Goal: Transaction & Acquisition: Purchase product/service

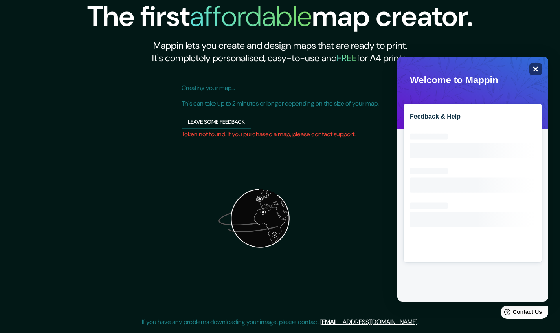
click at [538, 67] on icon "Close" at bounding box center [536, 69] width 6 height 6
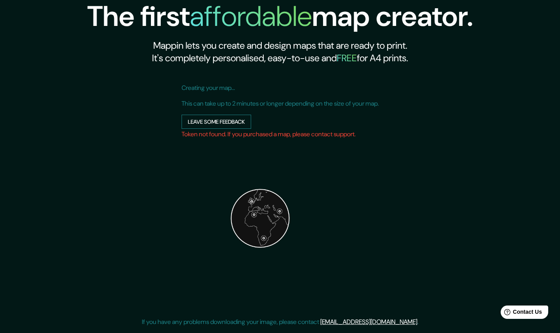
click at [229, 123] on button "Leave some feedback" at bounding box center [217, 122] width 70 height 15
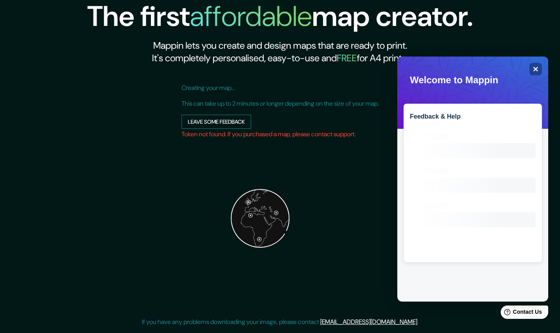
click at [225, 124] on button "Leave some feedback" at bounding box center [217, 122] width 70 height 15
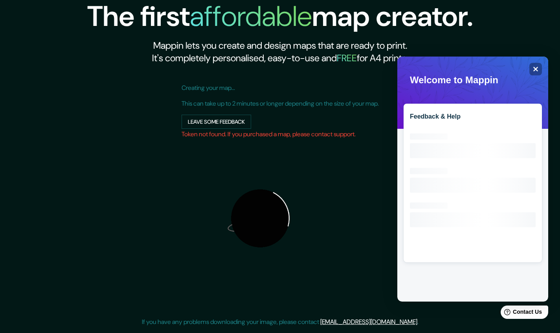
click at [223, 141] on img at bounding box center [260, 218] width 157 height 157
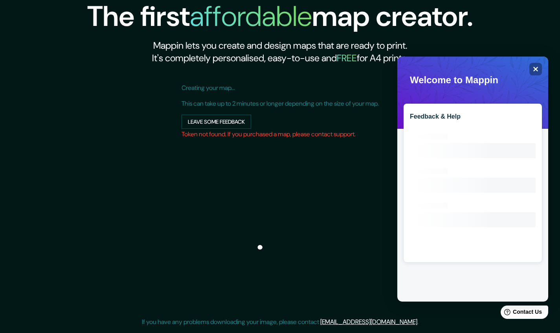
click at [219, 27] on h1 "affordable" at bounding box center [251, 16] width 122 height 37
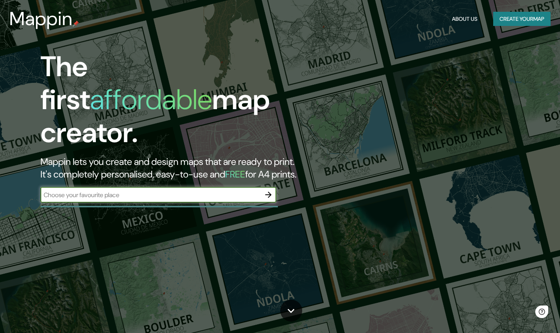
click at [199, 191] on input "text" at bounding box center [150, 195] width 220 height 9
type input "c"
type input "y"
type input "tlatetolco"
click at [272, 190] on icon "button" at bounding box center [268, 194] width 9 height 9
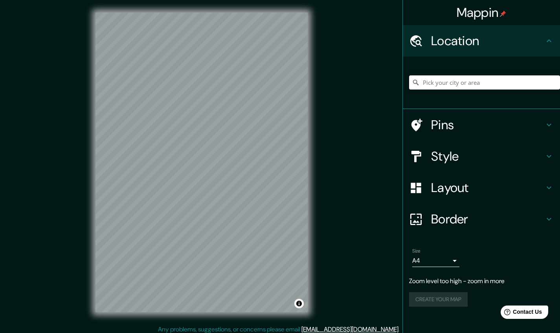
click at [443, 79] on input "Pick your city or area" at bounding box center [484, 82] width 151 height 14
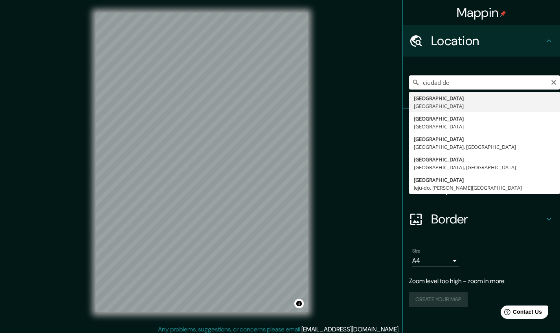
type input "[GEOGRAPHIC_DATA], [GEOGRAPHIC_DATA]"
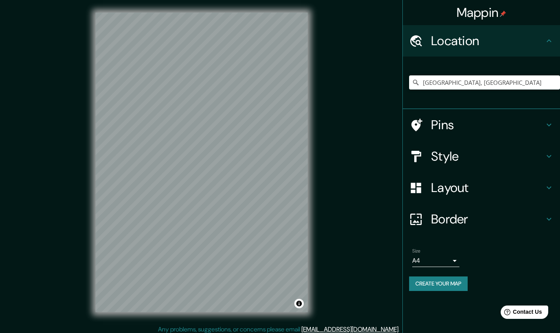
click at [473, 126] on h4 "Pins" at bounding box center [487, 125] width 113 height 16
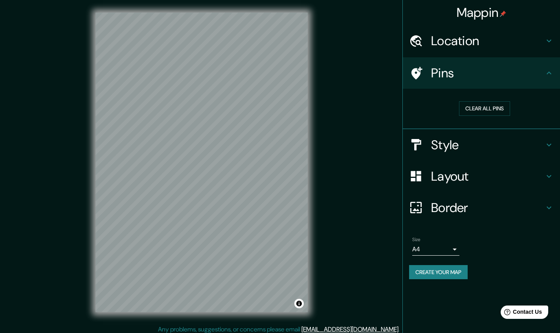
click at [476, 135] on div "Style" at bounding box center [481, 144] width 157 height 31
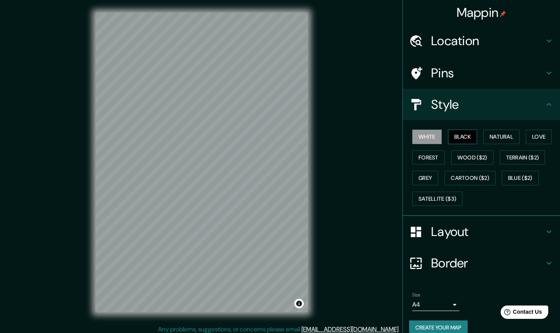
click at [463, 138] on button "Black" at bounding box center [462, 137] width 29 height 15
click at [487, 138] on button "Natural" at bounding box center [501, 137] width 36 height 15
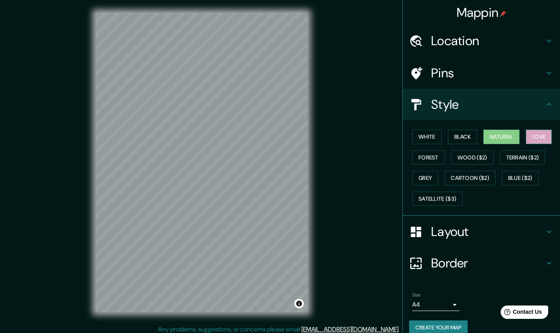
click at [533, 139] on button "Love" at bounding box center [539, 137] width 26 height 15
click at [424, 158] on button "Forest" at bounding box center [428, 158] width 33 height 15
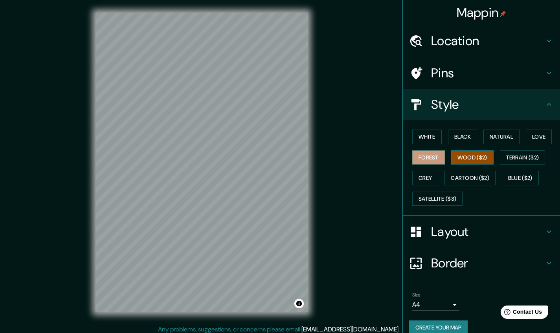
click at [460, 158] on button "Wood ($2)" at bounding box center [472, 158] width 42 height 15
click at [427, 175] on button "Grey" at bounding box center [425, 178] width 26 height 15
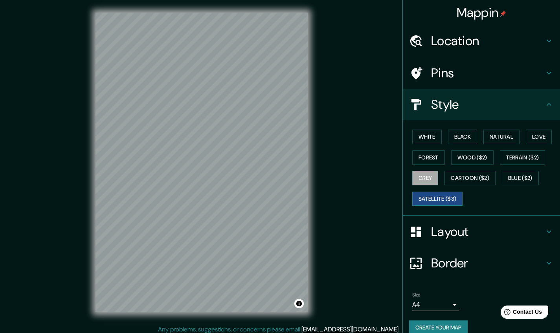
click at [441, 195] on button "Satellite ($3)" at bounding box center [437, 199] width 50 height 15
click at [511, 174] on button "Blue ($2)" at bounding box center [520, 178] width 37 height 15
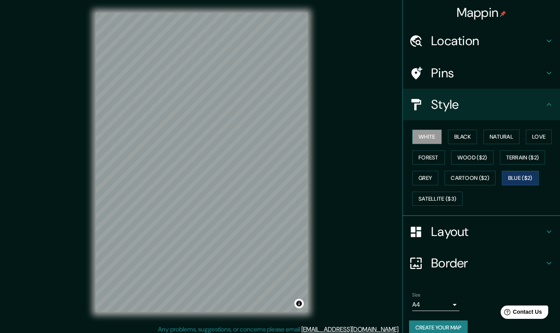
click at [430, 131] on button "White" at bounding box center [426, 137] width 29 height 15
click at [450, 236] on h4 "Layout" at bounding box center [487, 232] width 113 height 16
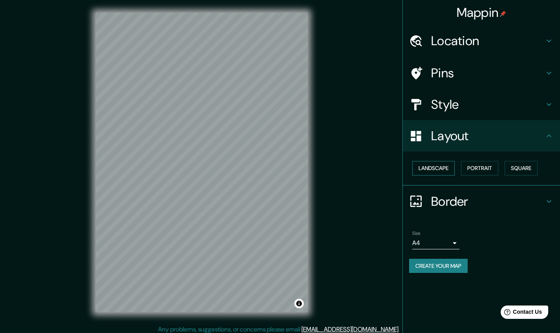
click at [428, 169] on button "Landscape" at bounding box center [433, 168] width 42 height 15
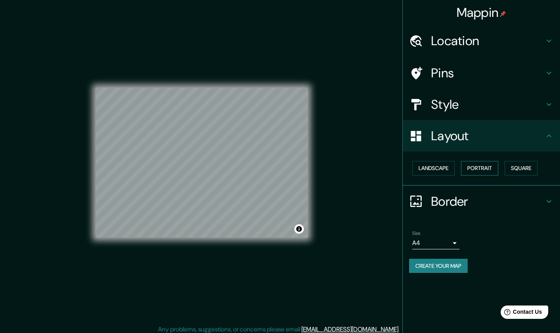
click at [490, 170] on button "Portrait" at bounding box center [479, 168] width 37 height 15
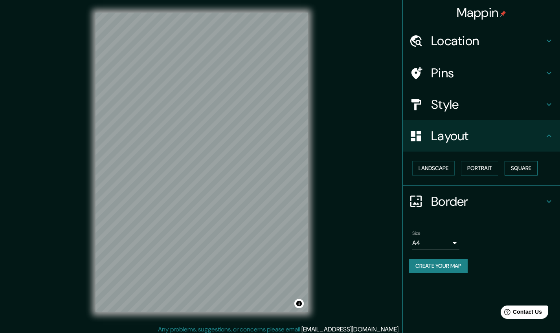
click at [514, 167] on button "Square" at bounding box center [521, 168] width 33 height 15
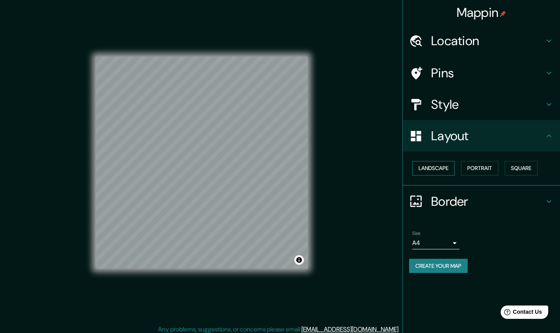
click at [426, 167] on button "Landscape" at bounding box center [433, 168] width 42 height 15
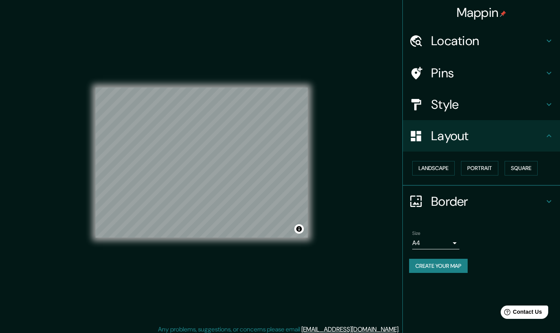
click at [420, 204] on div at bounding box center [420, 202] width 22 height 14
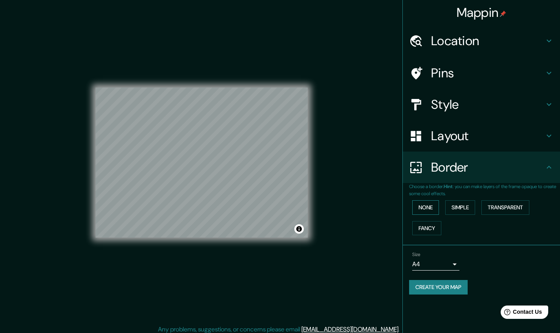
click at [431, 208] on button "None" at bounding box center [425, 207] width 27 height 15
click at [453, 62] on div "Pins" at bounding box center [481, 72] width 157 height 31
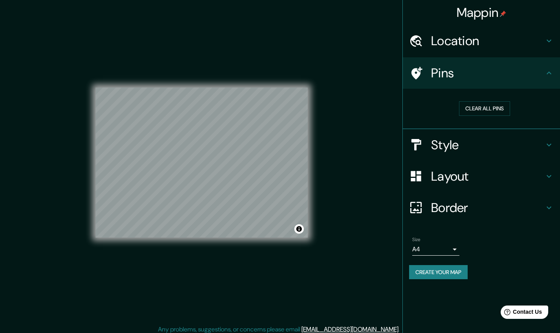
click at [425, 268] on button "Create your map" at bounding box center [438, 272] width 59 height 15
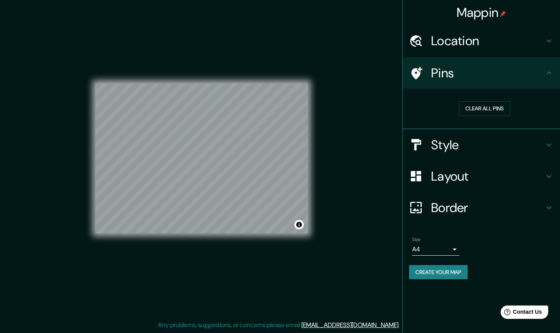
scroll to position [4, 0]
click at [435, 269] on button "Create your map" at bounding box center [438, 272] width 59 height 15
click at [419, 148] on icon at bounding box center [416, 145] width 14 height 14
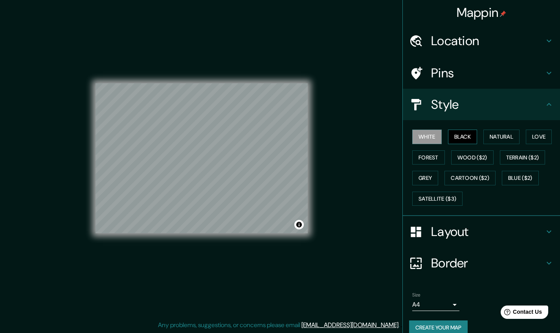
click at [463, 137] on button "Black" at bounding box center [462, 137] width 29 height 15
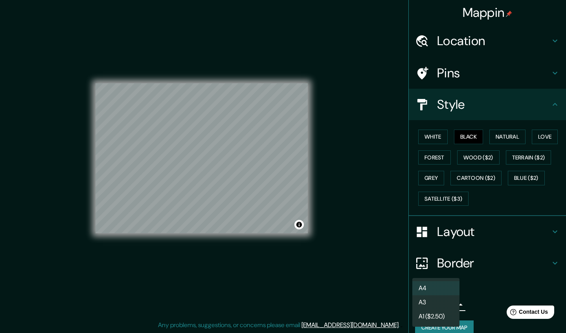
click at [421, 306] on body "Mappin Location [GEOGRAPHIC_DATA], [GEOGRAPHIC_DATA] Pins Style White Black Nat…" at bounding box center [283, 162] width 566 height 333
click at [427, 314] on li "A1 ($2.50)" at bounding box center [435, 317] width 47 height 14
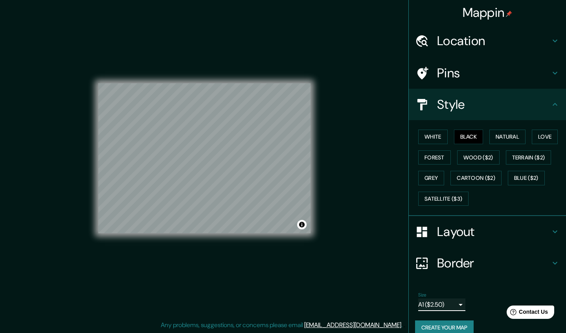
type input "a3"
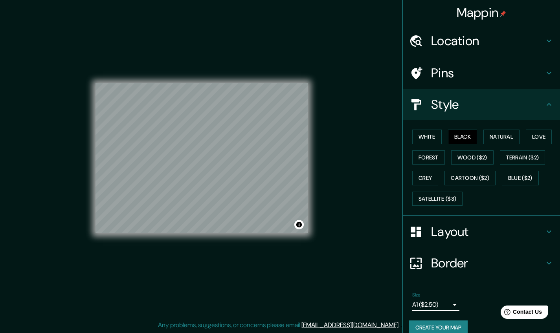
click at [448, 241] on div "Layout" at bounding box center [481, 231] width 157 height 31
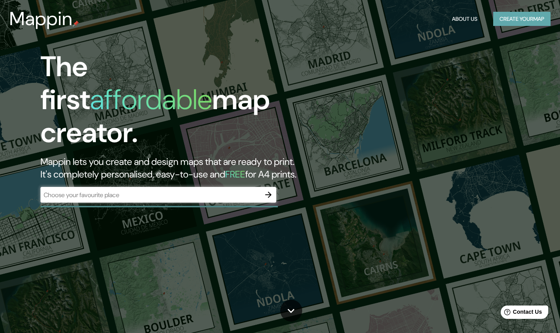
click at [502, 25] on button "Create your map" at bounding box center [521, 19] width 57 height 15
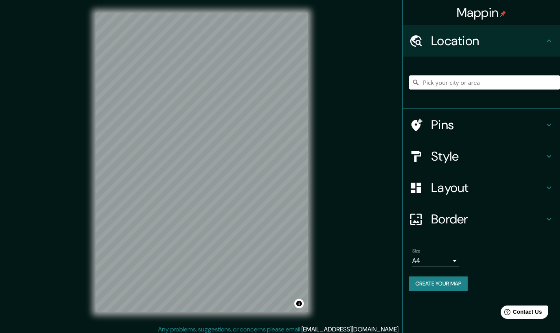
click at [442, 85] on input "Pick your city or area" at bounding box center [484, 82] width 151 height 14
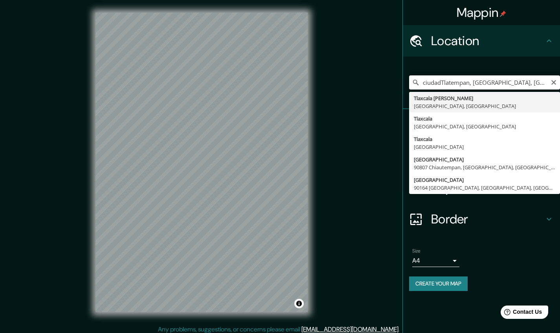
click at [507, 85] on input "ciudadTlatempan, Tlaxcala, México" at bounding box center [484, 82] width 151 height 14
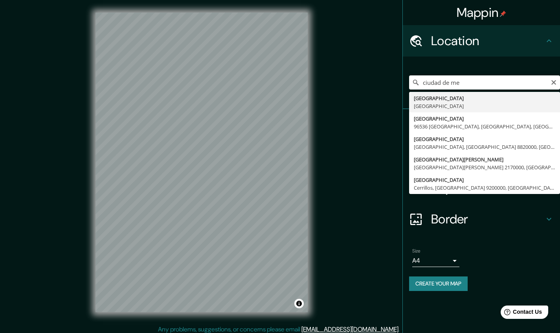
type input "[GEOGRAPHIC_DATA], [GEOGRAPHIC_DATA]"
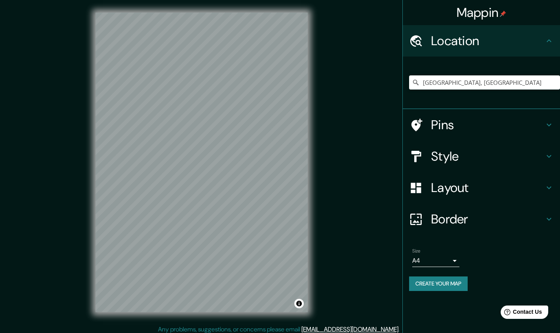
click at [450, 161] on h4 "Style" at bounding box center [487, 157] width 113 height 16
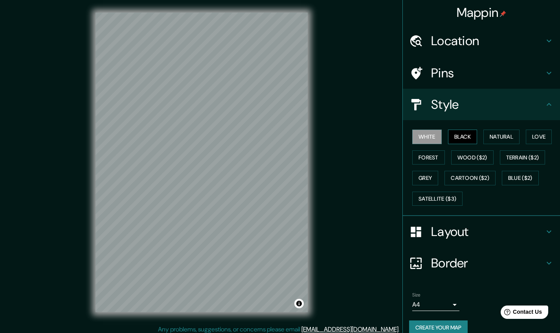
click at [462, 133] on button "Black" at bounding box center [462, 137] width 29 height 15
